Goal: Task Accomplishment & Management: Complete application form

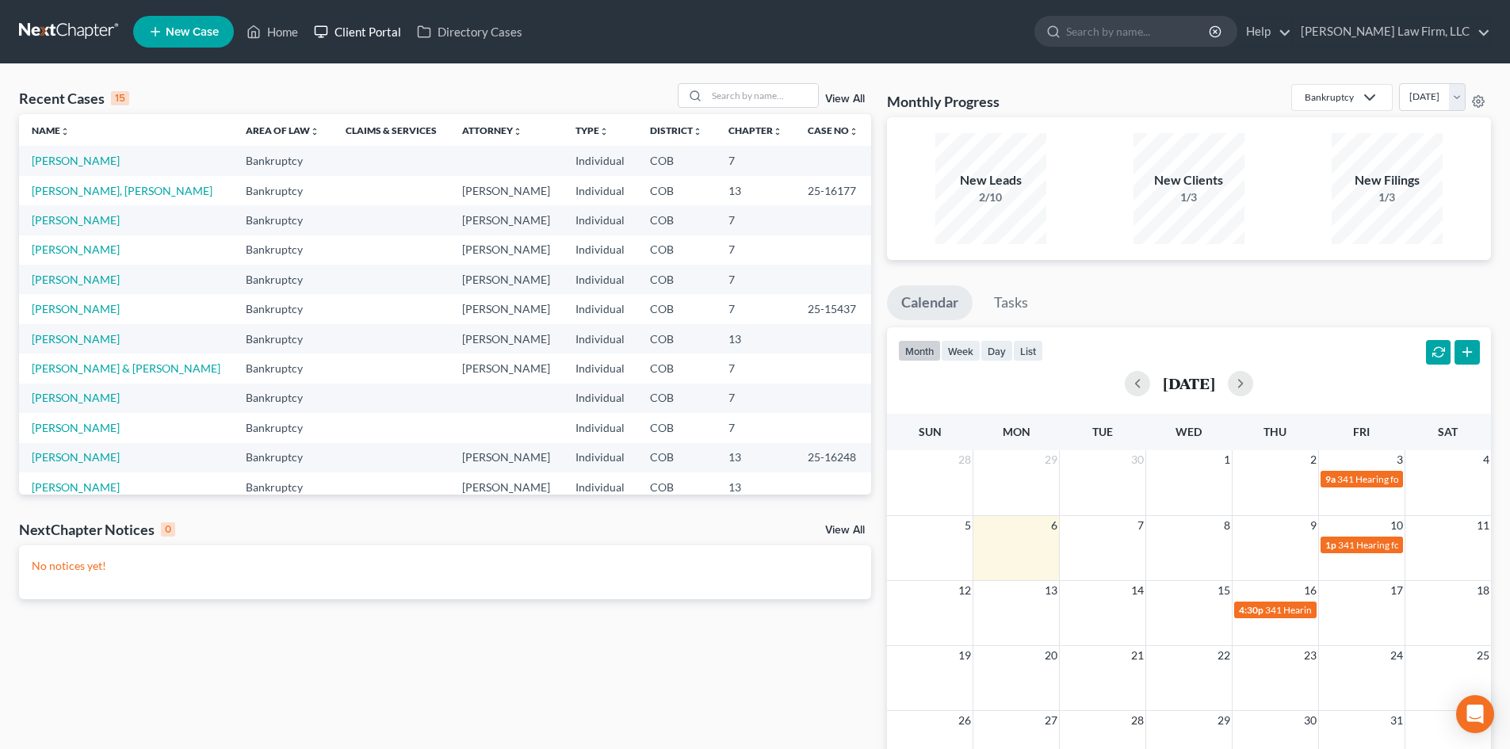
click at [365, 28] on link "Client Portal" at bounding box center [357, 31] width 103 height 29
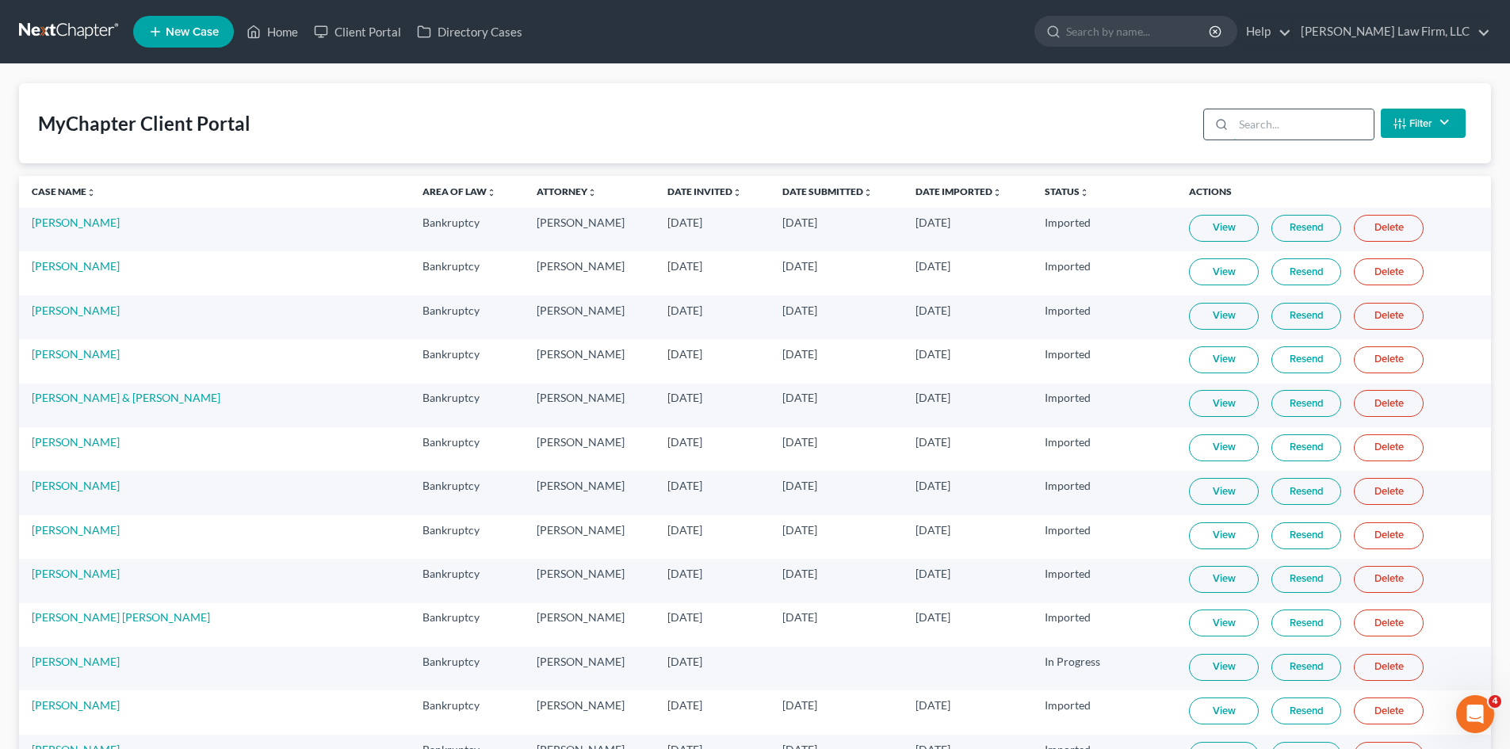
click at [1297, 124] on input "search" at bounding box center [1304, 124] width 140 height 30
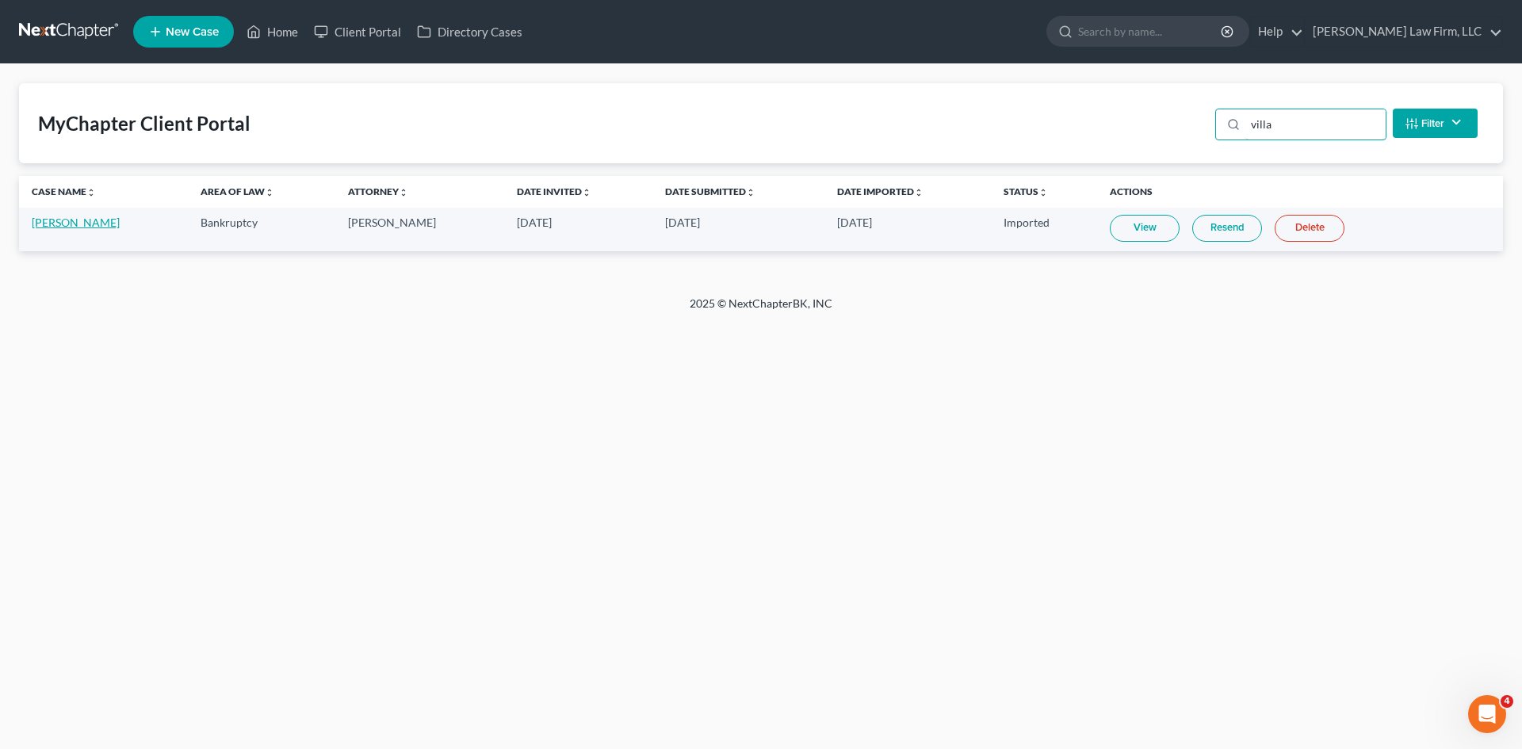
type input "villa"
click at [60, 226] on link "[PERSON_NAME]" at bounding box center [76, 222] width 88 height 13
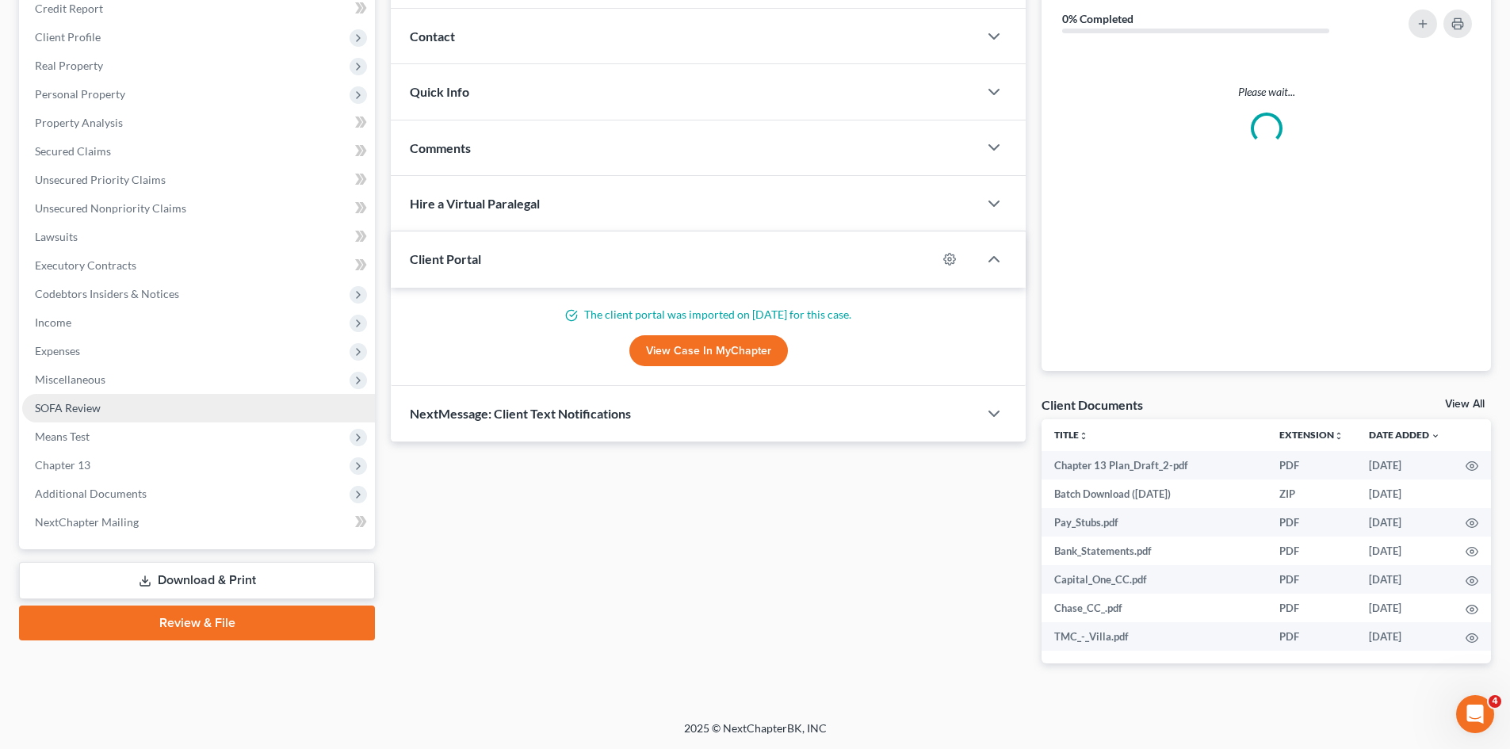
click at [67, 404] on span "SOFA Review" at bounding box center [68, 407] width 66 height 13
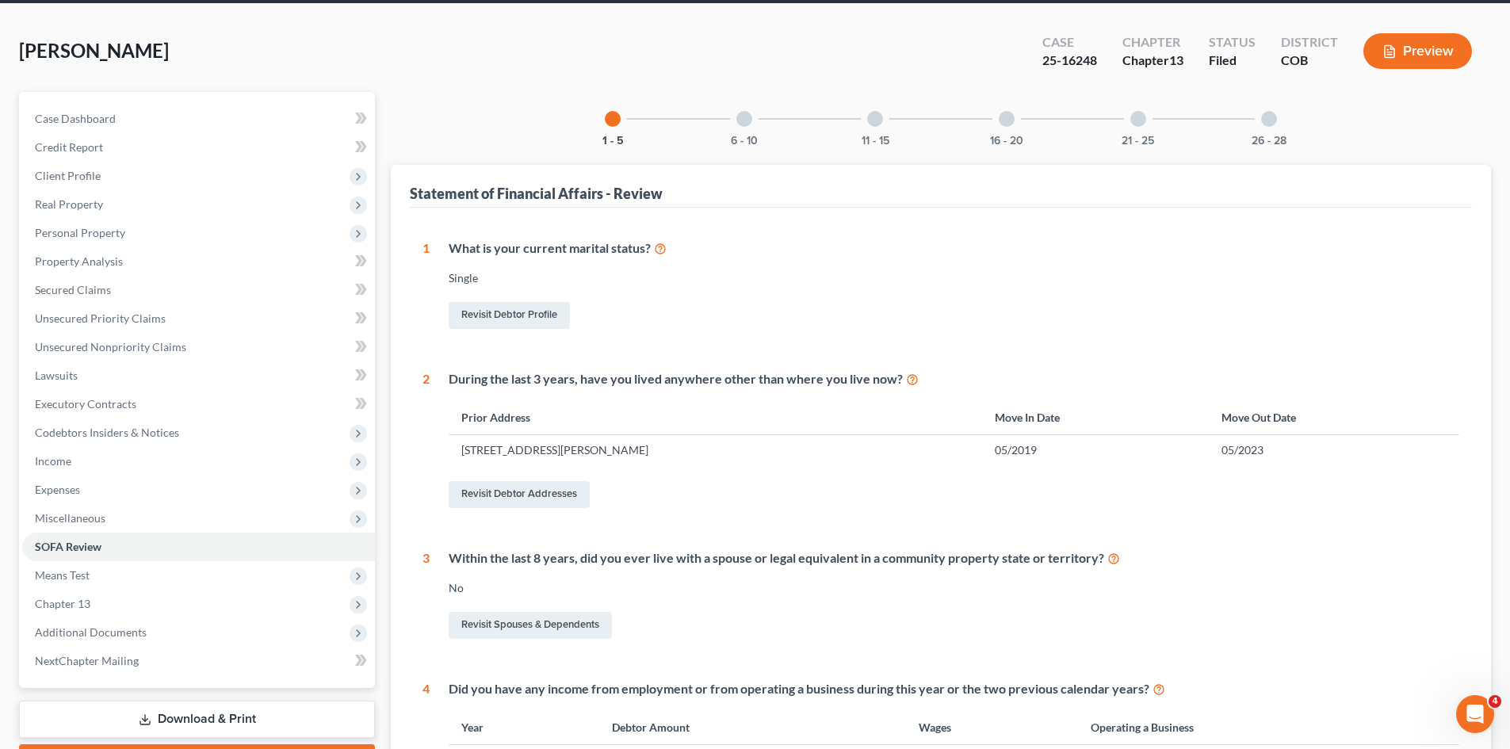
scroll to position [10, 0]
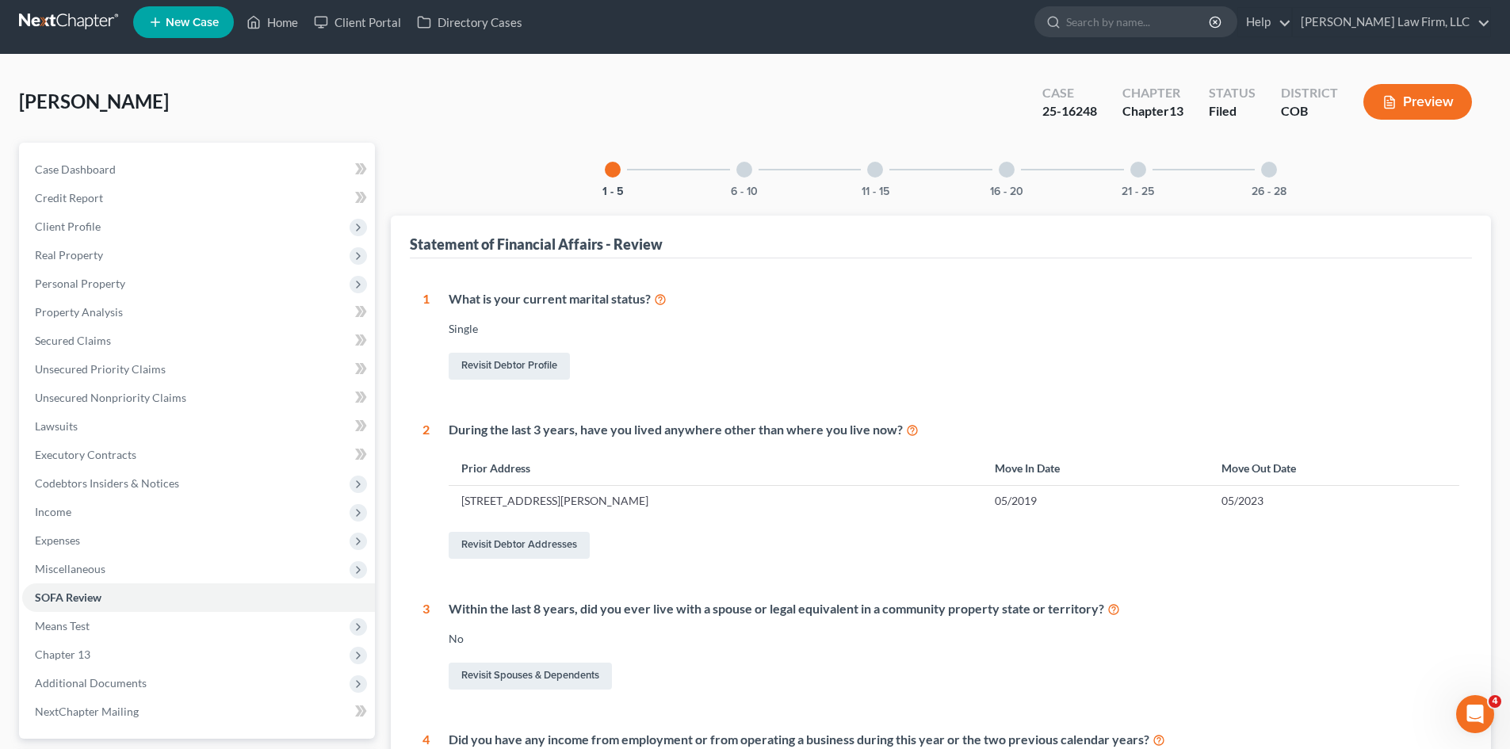
click at [740, 180] on div "6 - 10" at bounding box center [744, 170] width 54 height 54
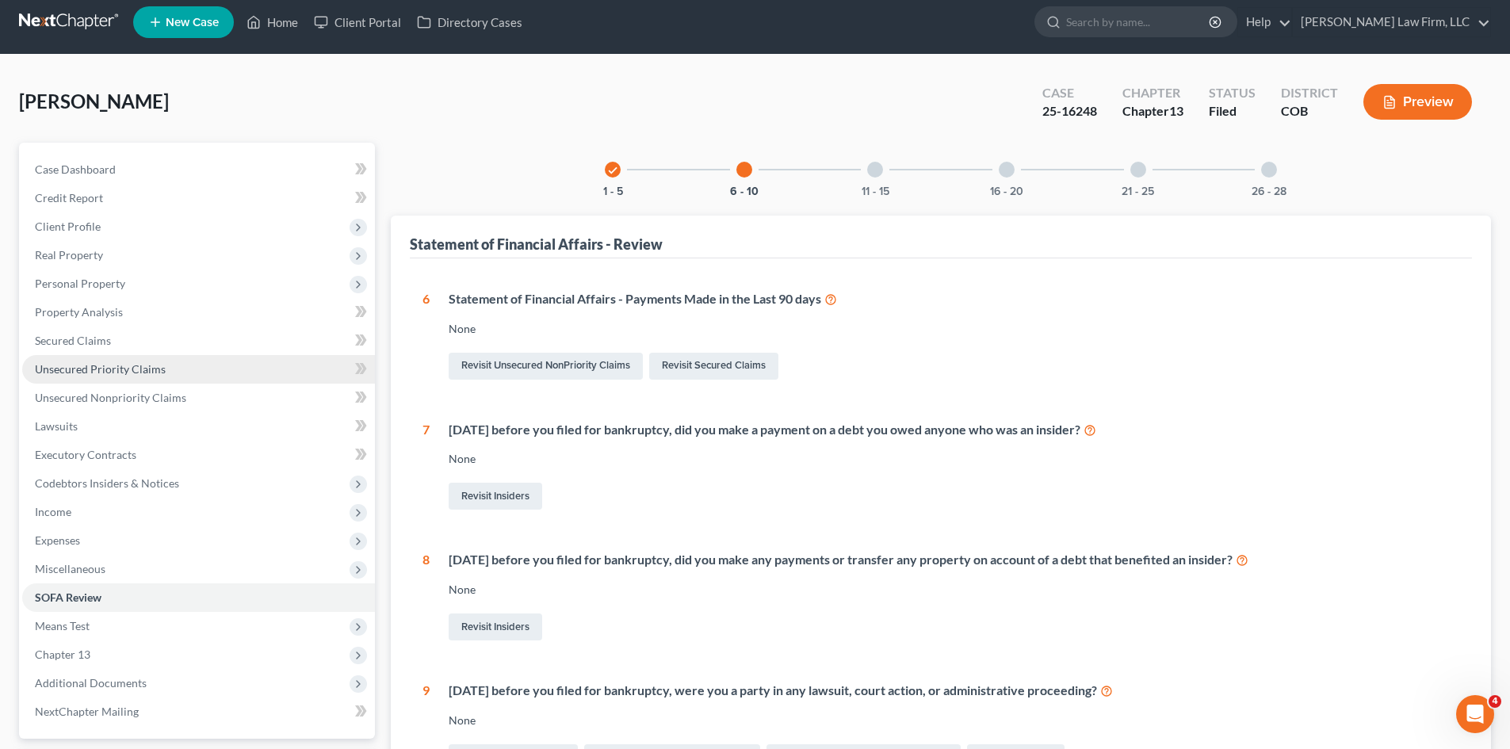
click at [109, 373] on span "Unsecured Priority Claims" at bounding box center [100, 368] width 131 height 13
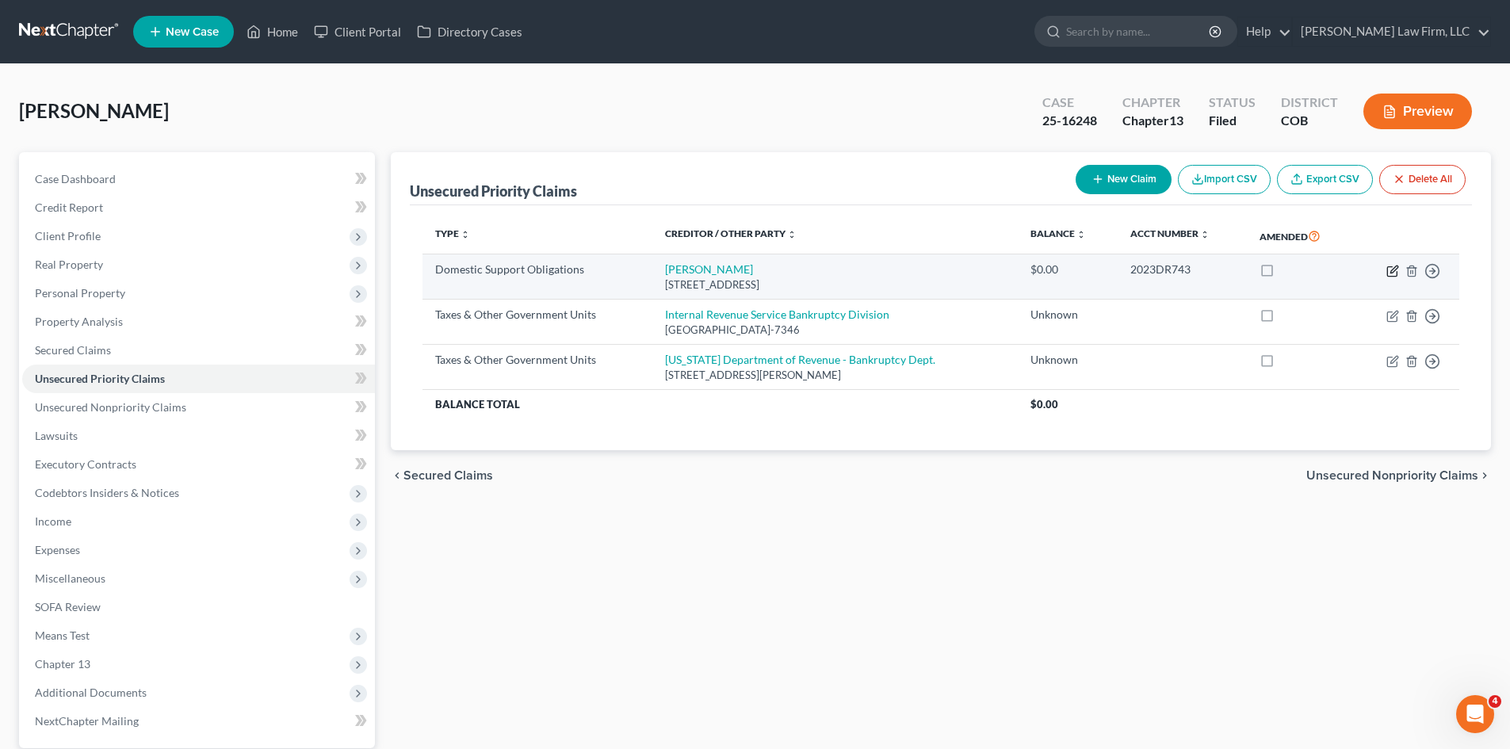
click at [1387, 268] on icon "button" at bounding box center [1392, 271] width 10 height 10
select select "5"
select select "0"
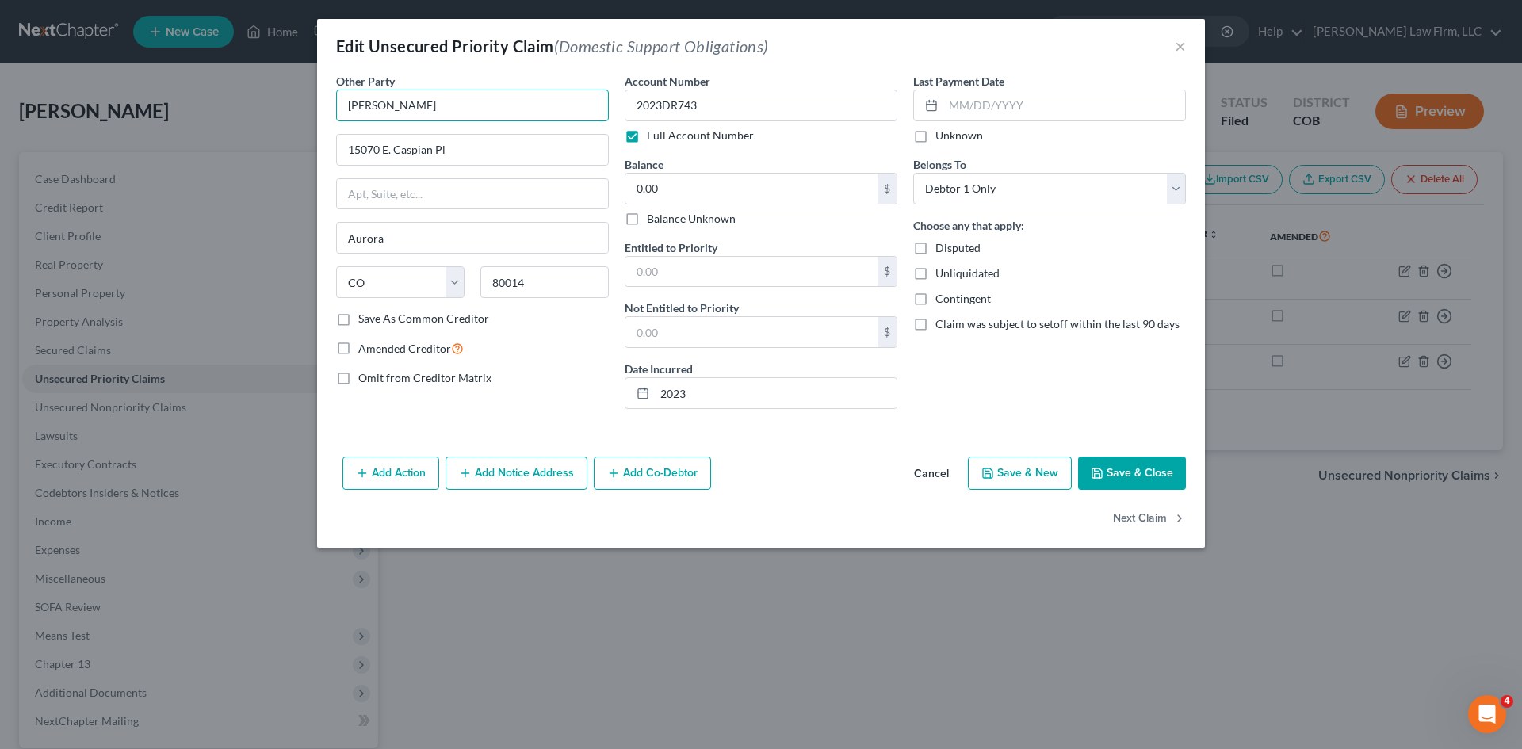
drag, startPoint x: 447, startPoint y: 106, endPoint x: 284, endPoint y: 115, distance: 163.5
click at [284, 115] on div "Edit Unsecured Priority Claim (Domestic Support Obligations) × Other Party * [P…" at bounding box center [761, 374] width 1522 height 749
drag, startPoint x: 472, startPoint y: 149, endPoint x: 282, endPoint y: 151, distance: 190.3
click at [282, 151] on div "Edit Unsecured Priority Claim (Domestic Support Obligations) × Other Party * [P…" at bounding box center [761, 374] width 1522 height 749
drag, startPoint x: 416, startPoint y: 237, endPoint x: 292, endPoint y: 246, distance: 124.8
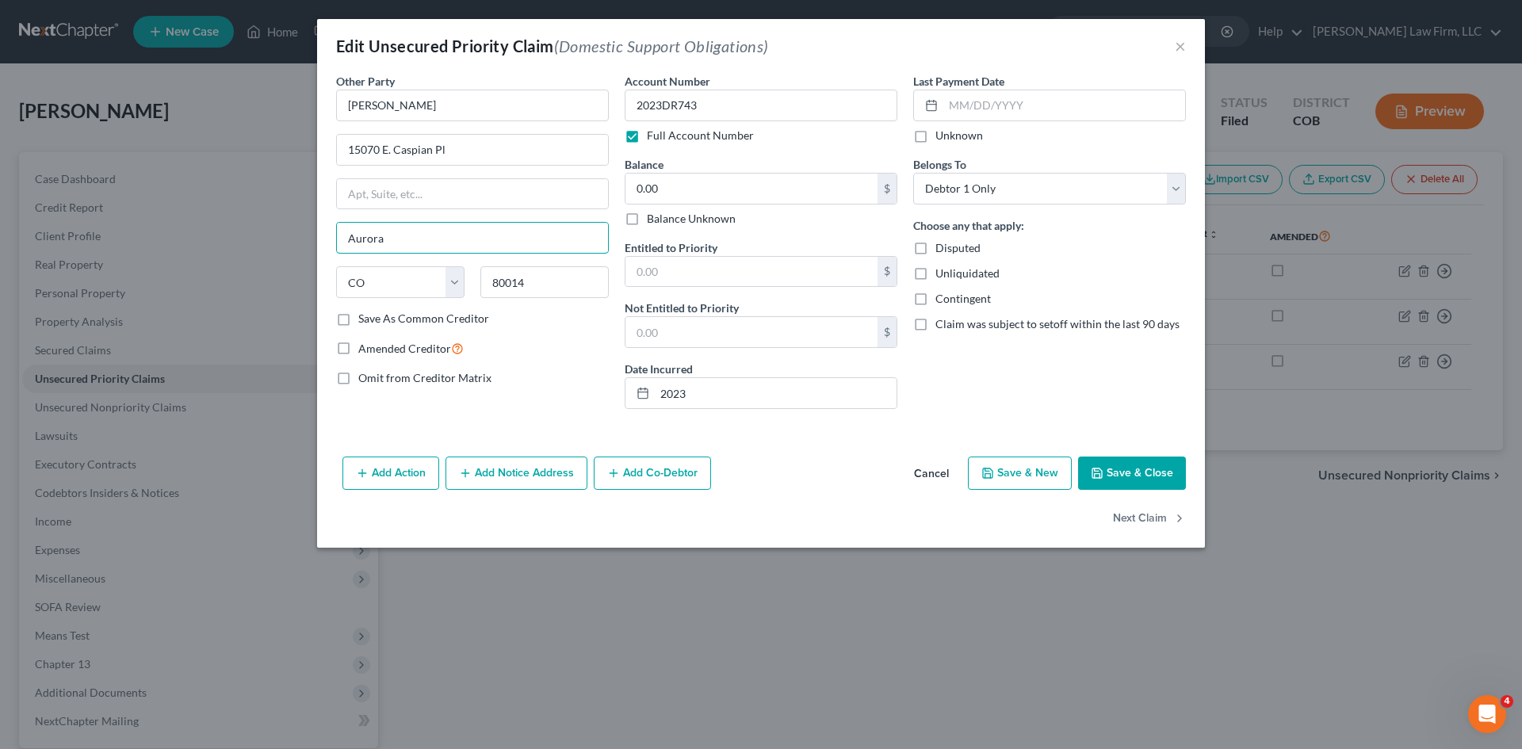
click at [292, 246] on div "Edit Unsecured Priority Claim (Domestic Support Obligations) × Other Party * [P…" at bounding box center [761, 374] width 1522 height 749
drag, startPoint x: 580, startPoint y: 277, endPoint x: 453, endPoint y: 287, distance: 127.2
click at [454, 287] on div "State [US_STATE] AK AR AZ CA CO CT DE DC [GEOGRAPHIC_DATA] [GEOGRAPHIC_DATA] GU…" at bounding box center [472, 288] width 289 height 44
drag, startPoint x: 937, startPoint y: 476, endPoint x: 943, endPoint y: 490, distance: 15.6
click at [934, 472] on button "Cancel" at bounding box center [931, 474] width 60 height 32
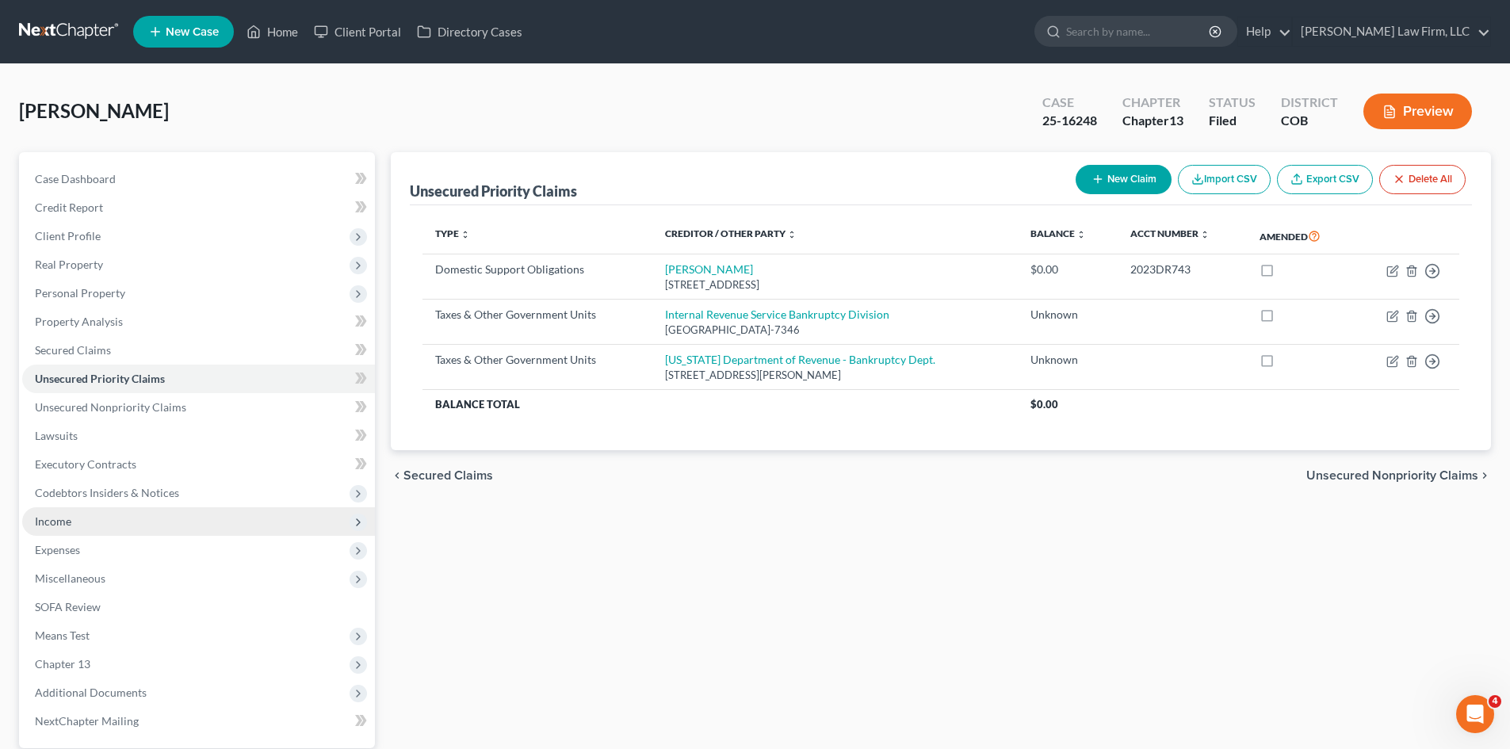
click at [68, 526] on span "Income" at bounding box center [53, 520] width 36 height 13
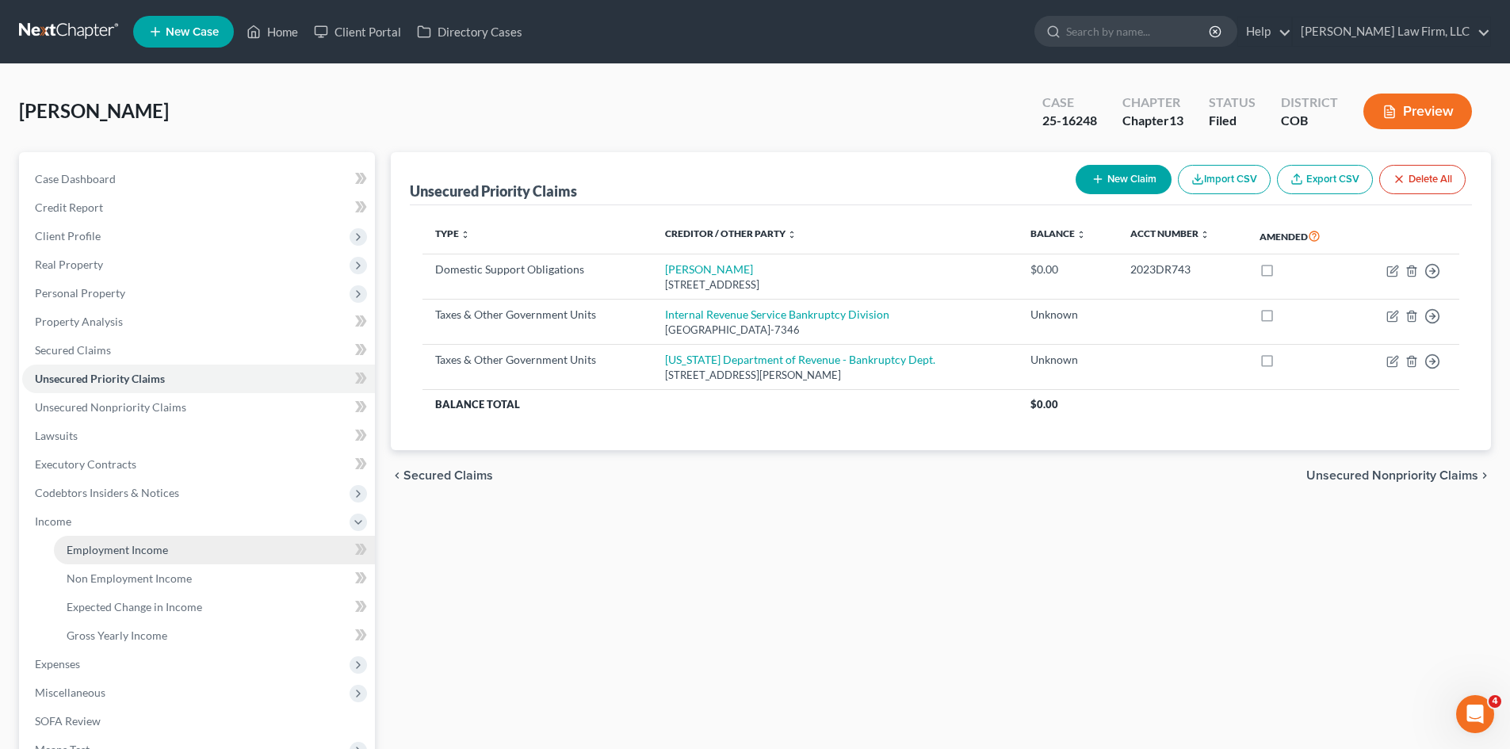
click at [112, 547] on span "Employment Income" at bounding box center [117, 549] width 101 height 13
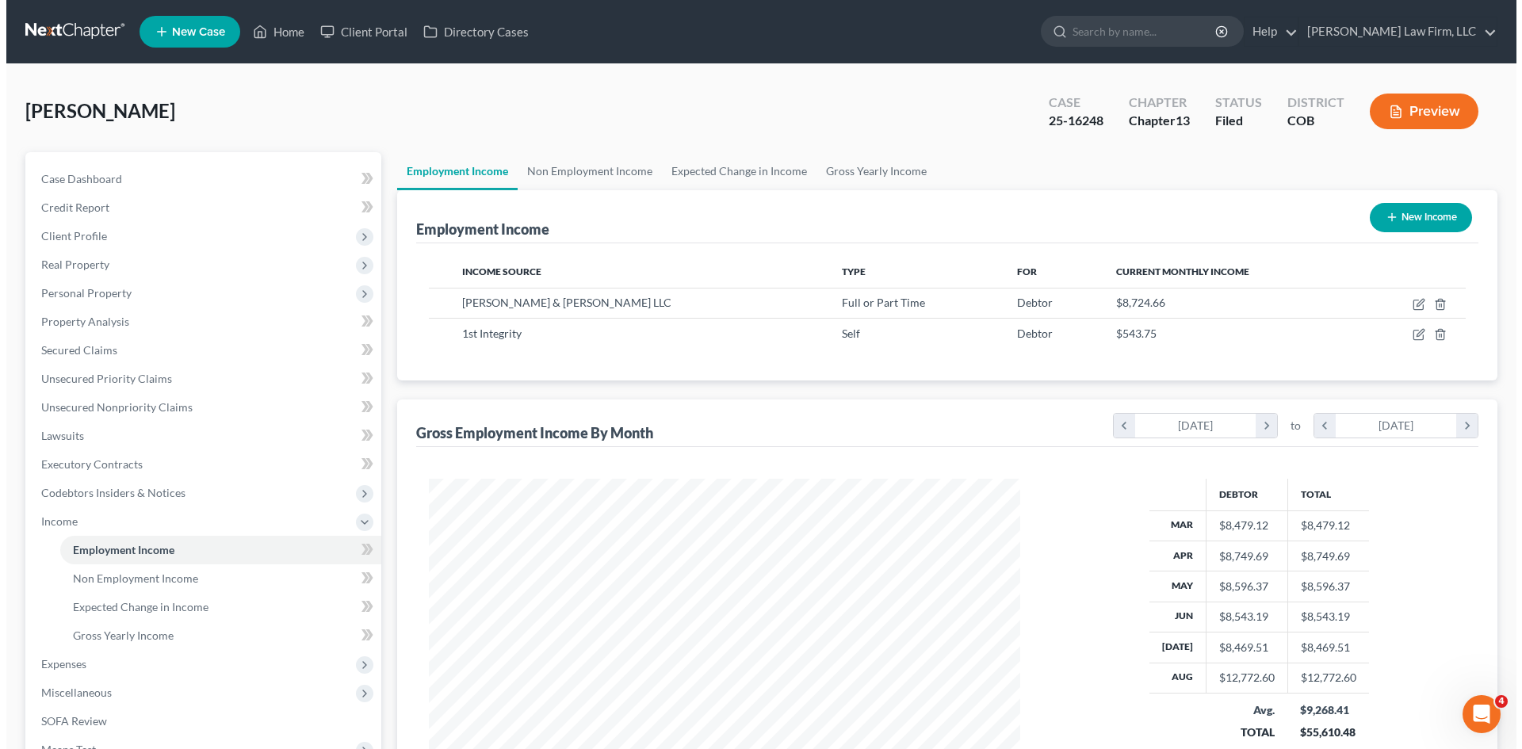
scroll to position [296, 623]
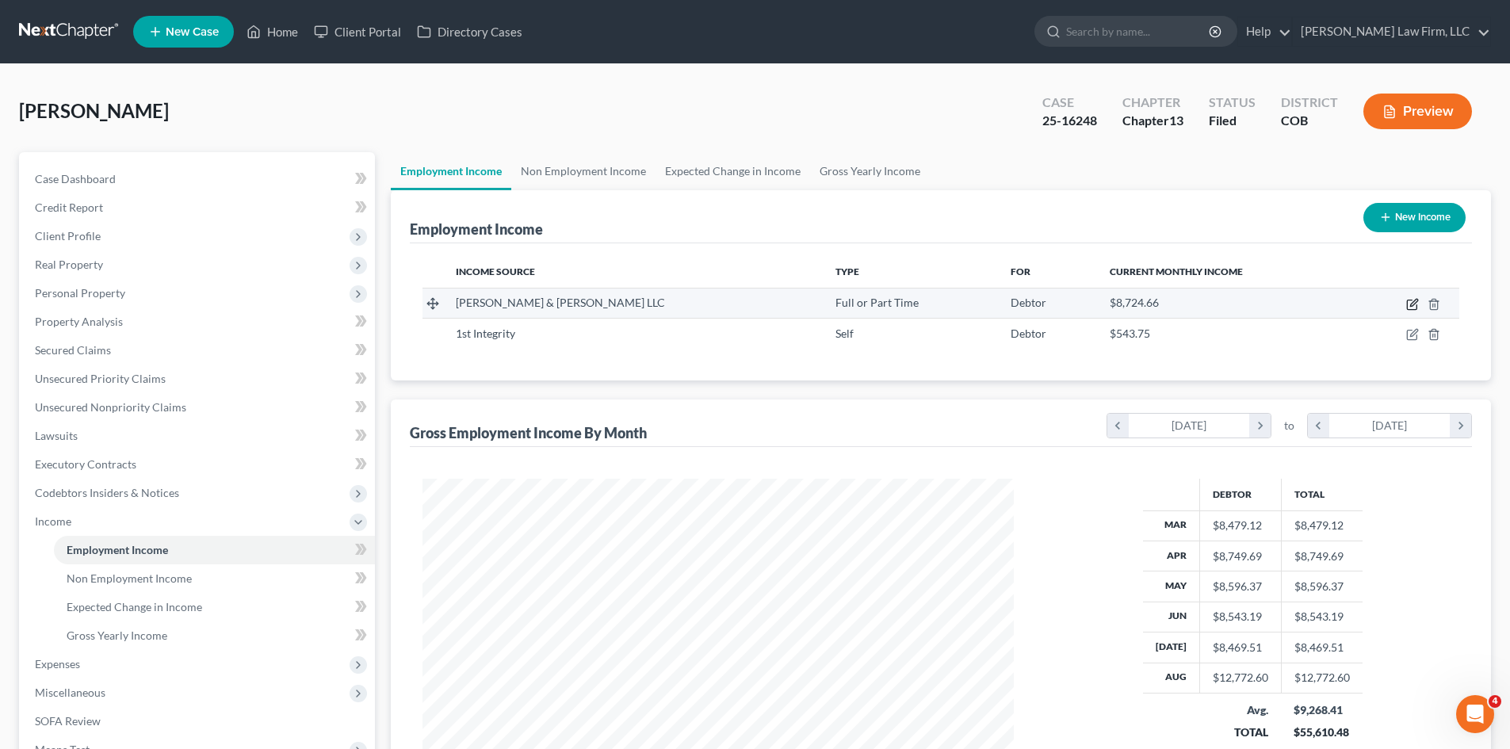
click at [1409, 304] on icon "button" at bounding box center [1412, 304] width 13 height 13
select select "0"
select select "5"
select select "2"
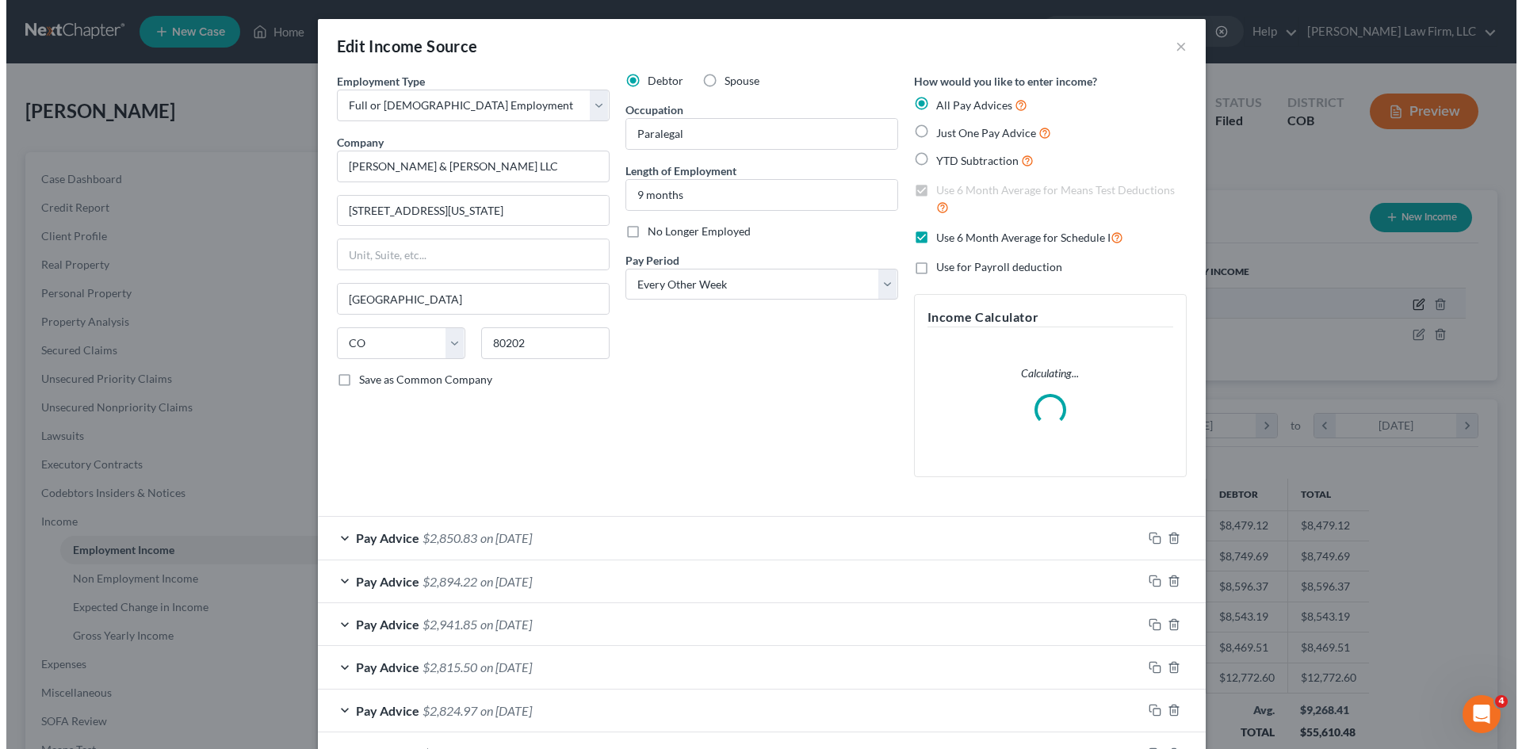
scroll to position [298, 629]
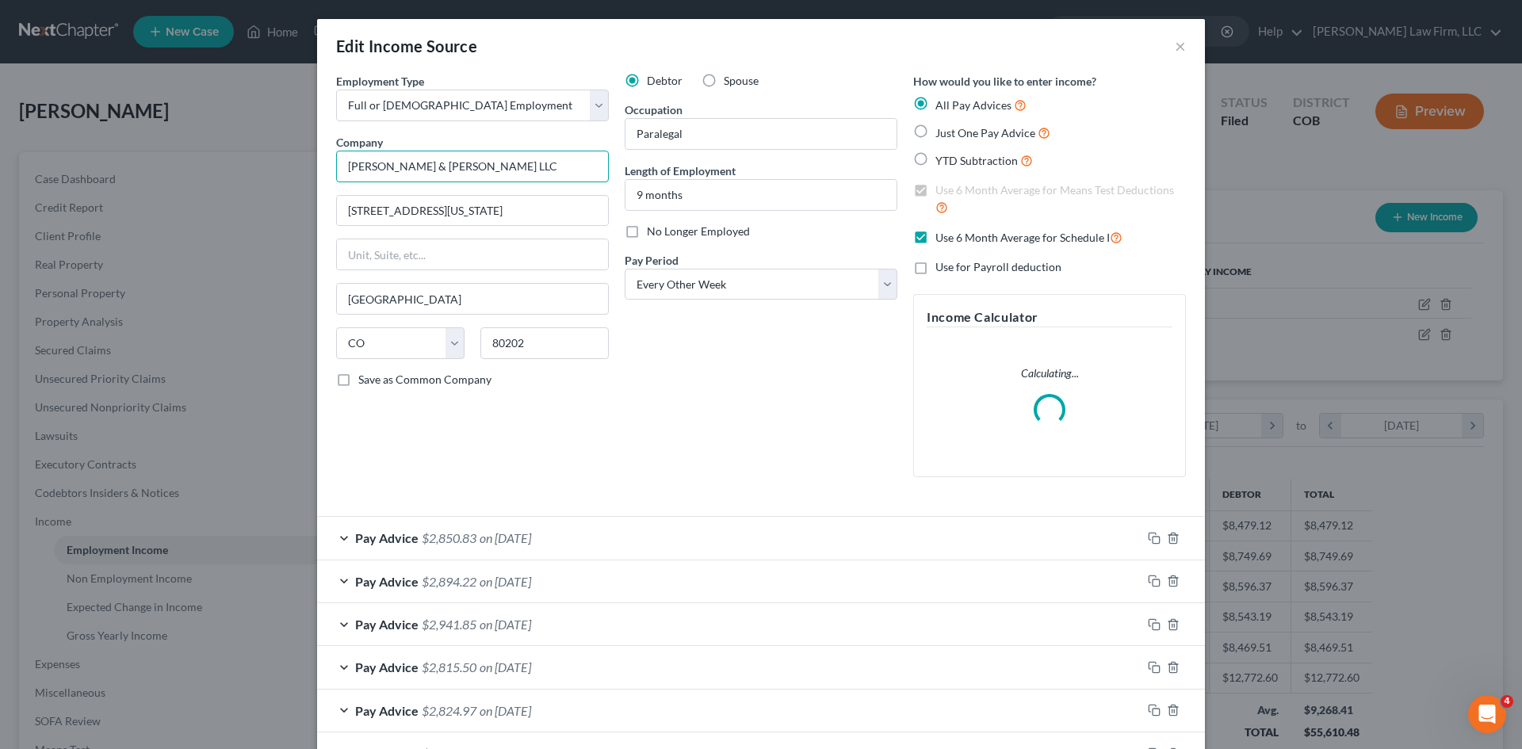
drag, startPoint x: 244, startPoint y: 167, endPoint x: 226, endPoint y: 168, distance: 18.3
click at [226, 168] on div "Edit Income Source × Employment Type * Select Full or [DEMOGRAPHIC_DATA] Employ…" at bounding box center [761, 374] width 1522 height 749
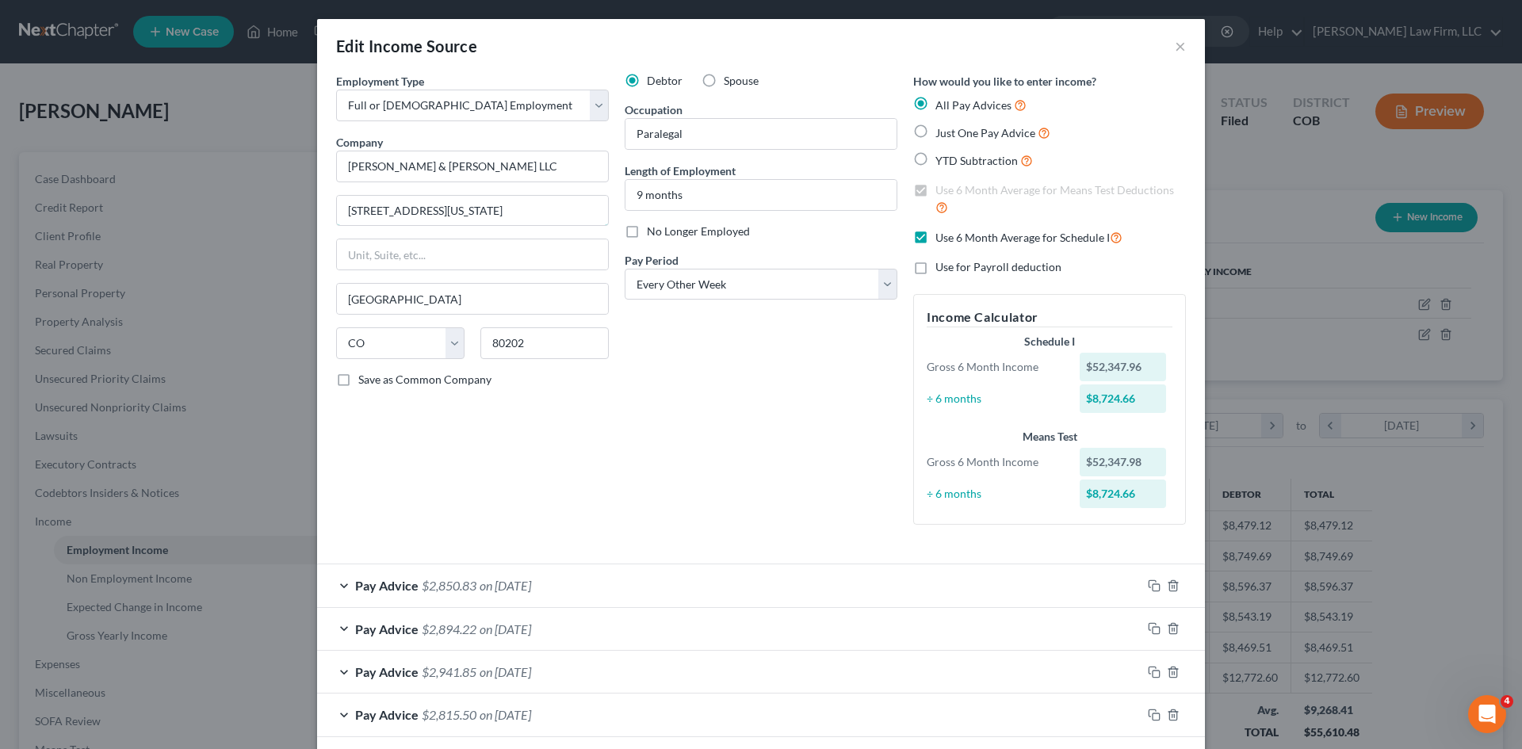
drag, startPoint x: 413, startPoint y: 208, endPoint x: 263, endPoint y: 215, distance: 150.0
click at [263, 215] on div "Edit Income Source × Employment Type * Select Full or [DEMOGRAPHIC_DATA] Employ…" at bounding box center [761, 374] width 1522 height 749
drag, startPoint x: 449, startPoint y: 336, endPoint x: 430, endPoint y: 337, distance: 19.0
click at [432, 337] on div "State [US_STATE] AK AR AZ CA CO CT DE DC [GEOGRAPHIC_DATA] [GEOGRAPHIC_DATA] GU…" at bounding box center [472, 349] width 289 height 44
